Goal: Task Accomplishment & Management: Use online tool/utility

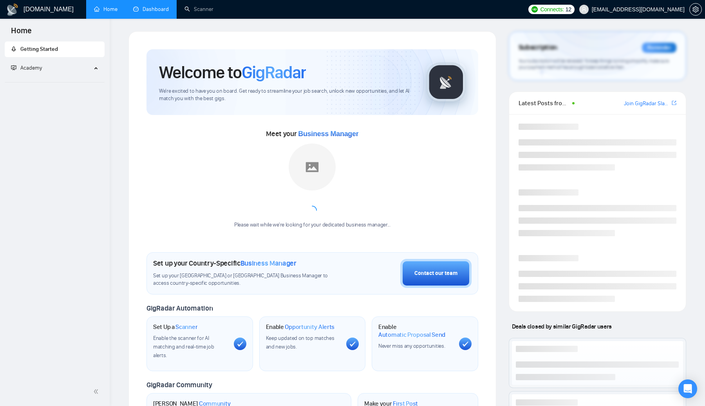
click at [159, 13] on link "Dashboard" at bounding box center [151, 9] width 36 height 7
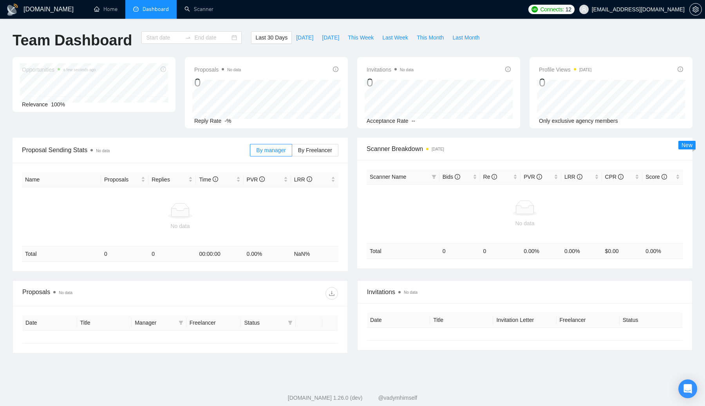
type input "[DATE]"
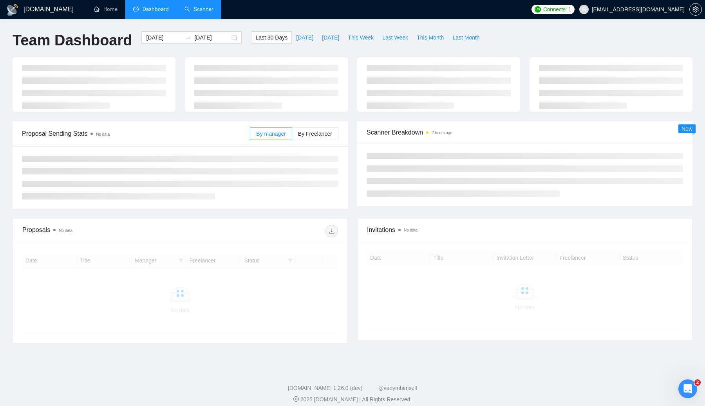
click at [198, 6] on link "Scanner" at bounding box center [198, 9] width 29 height 7
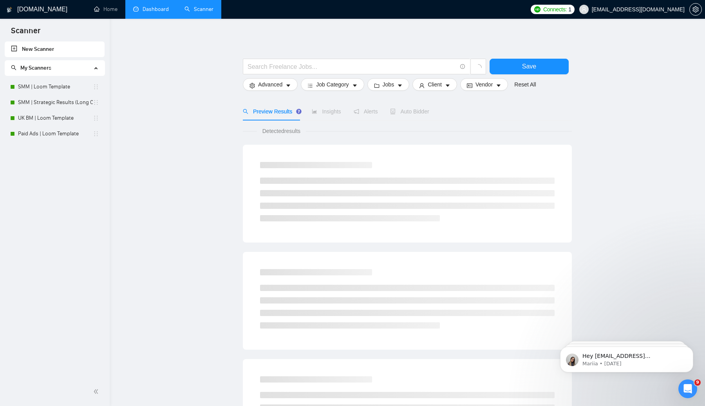
click at [145, 8] on link "Dashboard" at bounding box center [151, 9] width 36 height 7
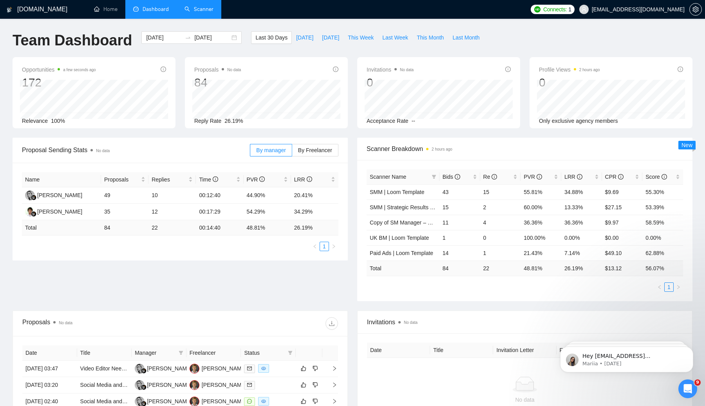
click at [200, 12] on link "Scanner" at bounding box center [198, 9] width 29 height 7
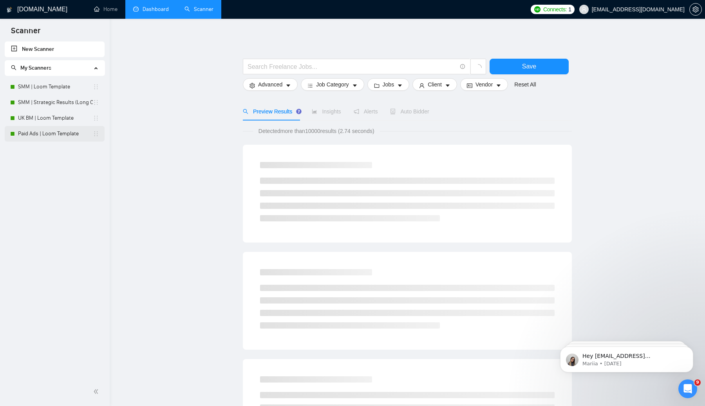
click at [62, 134] on link "Paid Ads | Loom Template" at bounding box center [55, 134] width 75 height 16
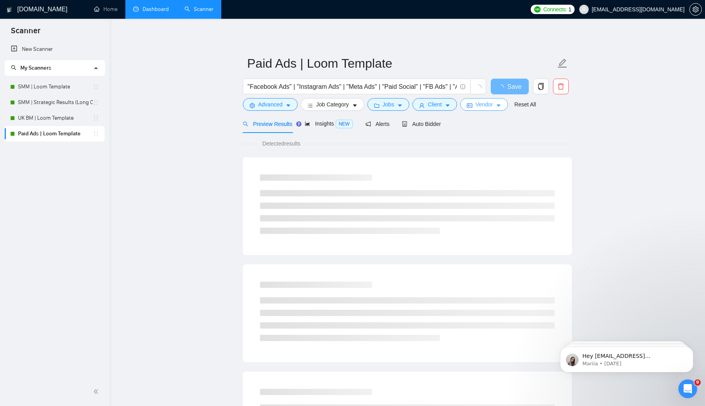
click at [492, 106] on span "Vendor" at bounding box center [483, 104] width 17 height 9
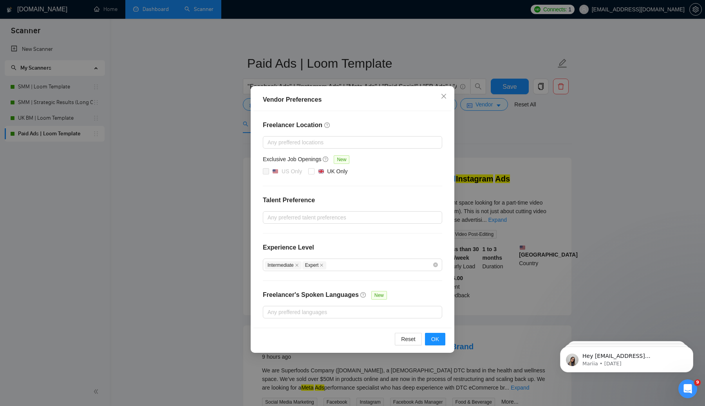
click at [529, 152] on div "Vendor Preferences Freelancer Location Any preffered locations Exclusive Job Op…" at bounding box center [352, 203] width 705 height 406
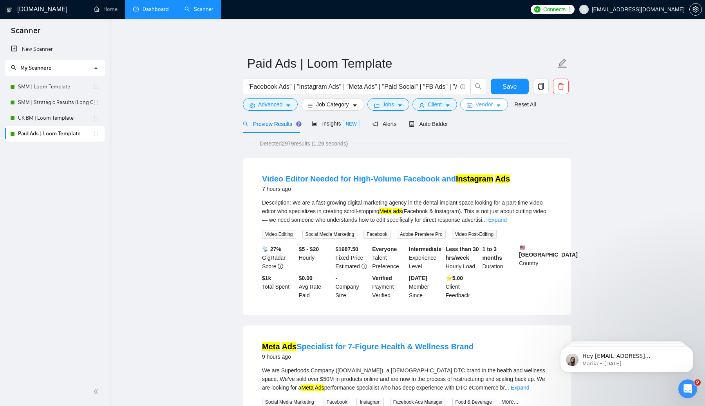
click at [500, 105] on icon "caret-down" at bounding box center [498, 106] width 4 height 2
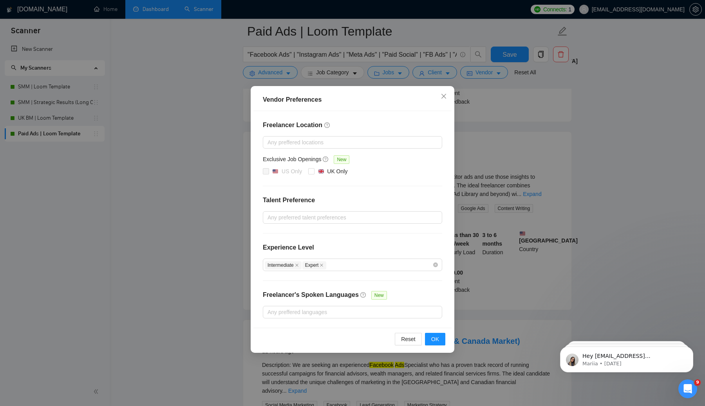
scroll to position [378, 0]
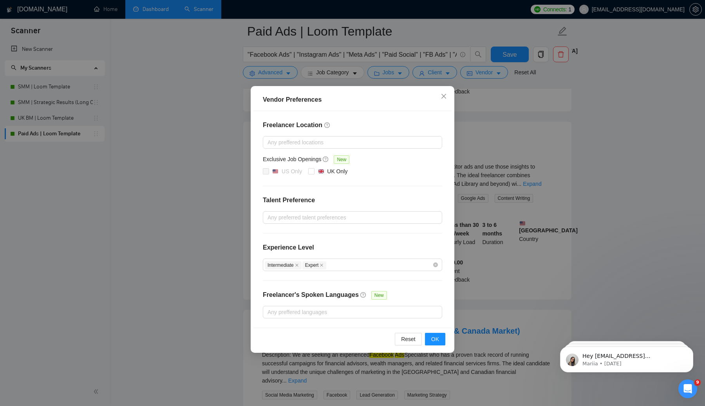
click at [543, 153] on div "Vendor Preferences Freelancer Location Any preffered locations Exclusive Job Op…" at bounding box center [352, 203] width 705 height 406
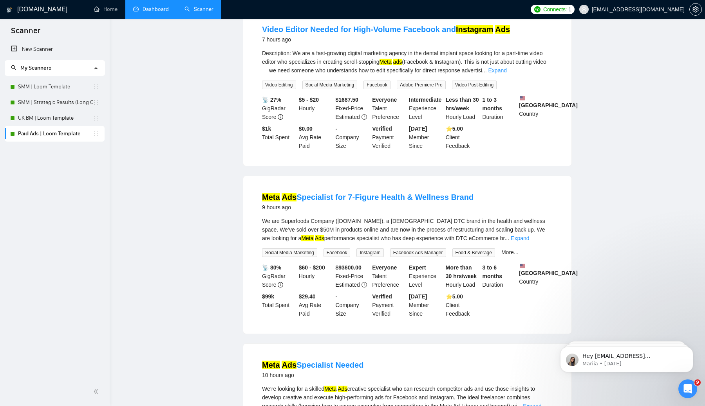
scroll to position [0, 0]
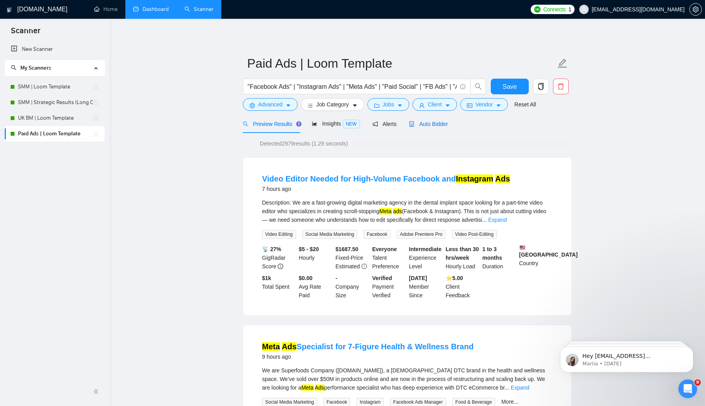
click at [433, 128] on div "Auto Bidder" at bounding box center [428, 124] width 39 height 9
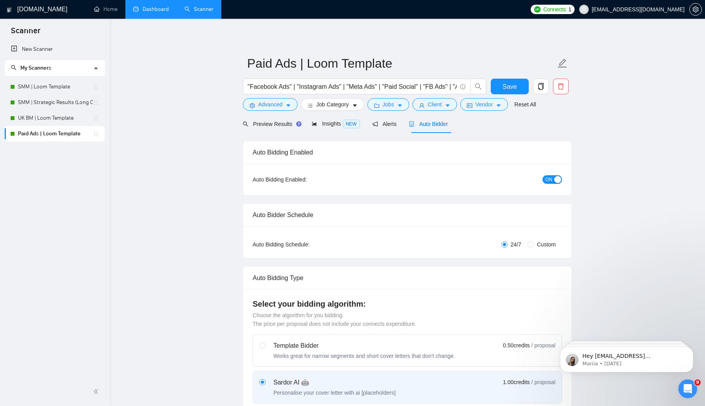
click at [556, 180] on div "button" at bounding box center [557, 179] width 7 height 7
click at [514, 92] on button "Save" at bounding box center [510, 87] width 38 height 16
